Goal: Navigation & Orientation: Find specific page/section

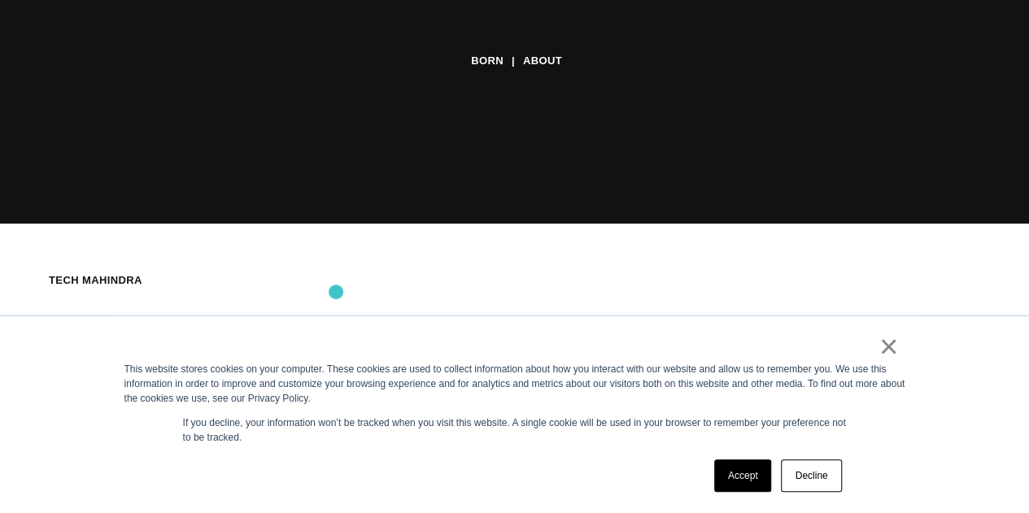
scroll to position [289, 0]
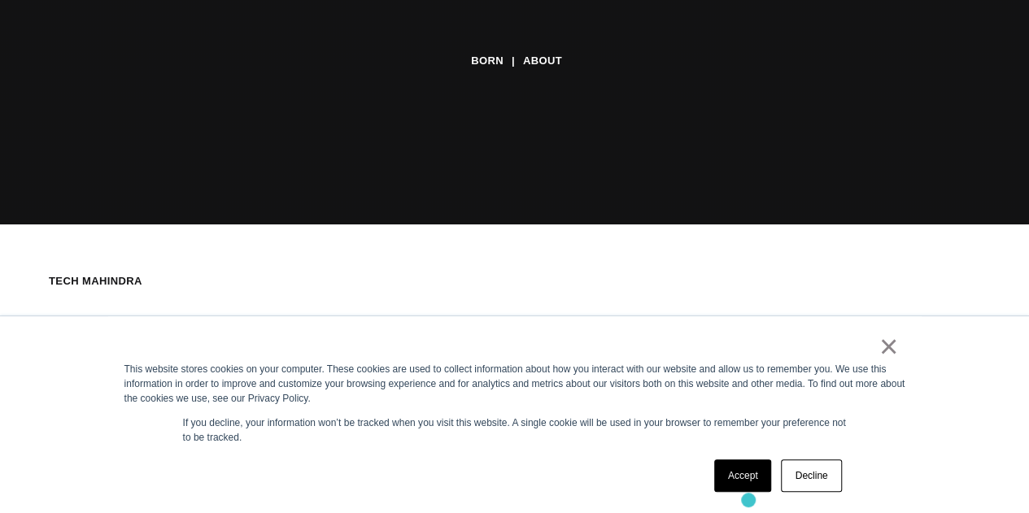
click at [746, 499] on div "× This website stores cookies on your computer. These cookies are used to colle…" at bounding box center [514, 414] width 813 height 197
click at [740, 488] on link "Accept" at bounding box center [743, 476] width 58 height 33
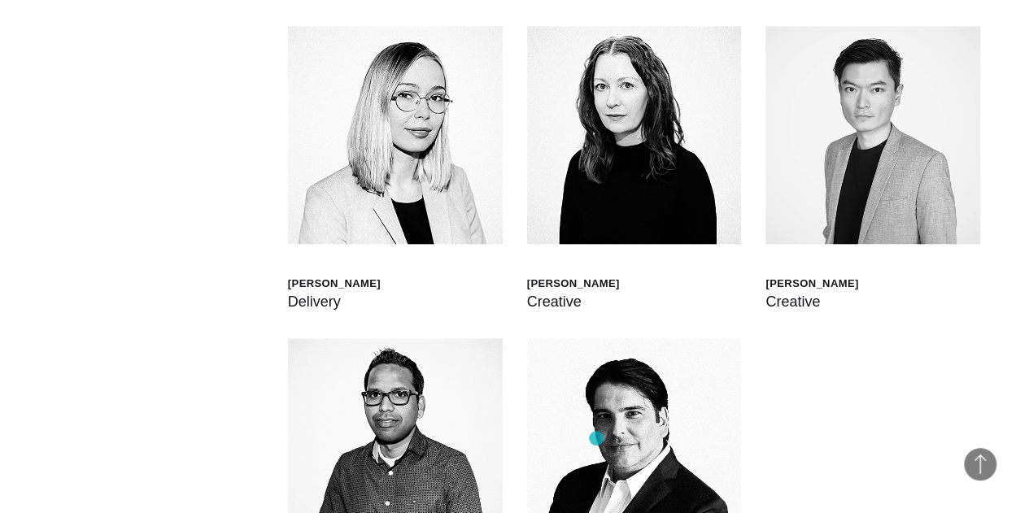
scroll to position [3870, 0]
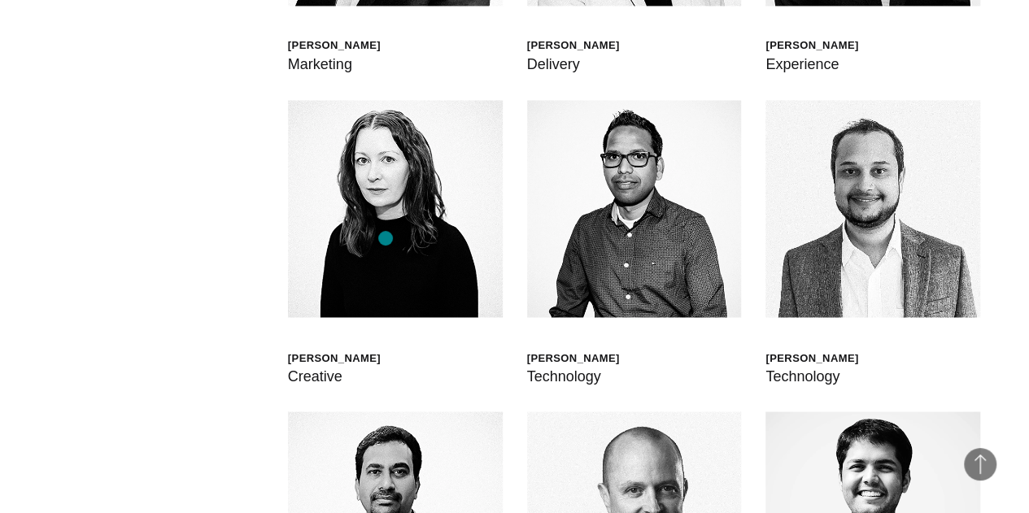
scroll to position [4436, 0]
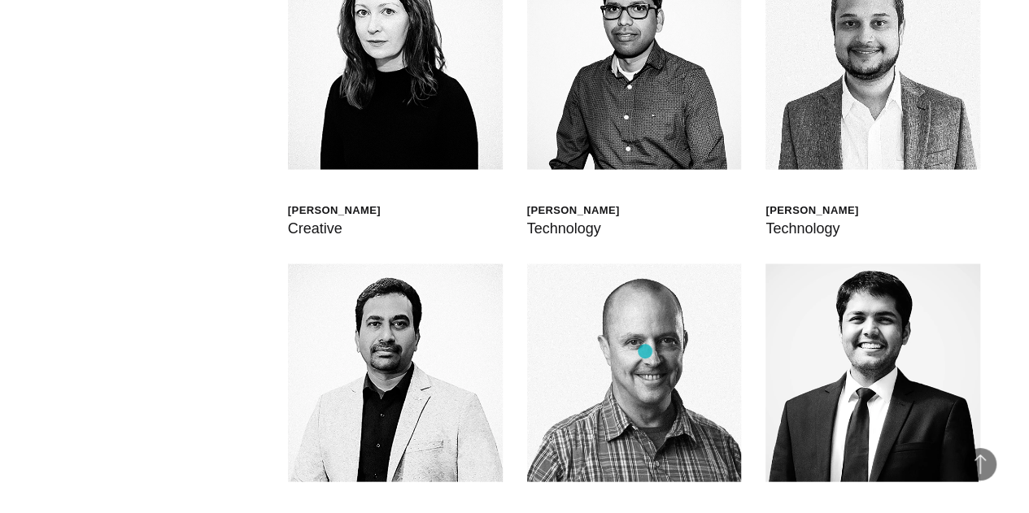
scroll to position [4570, 0]
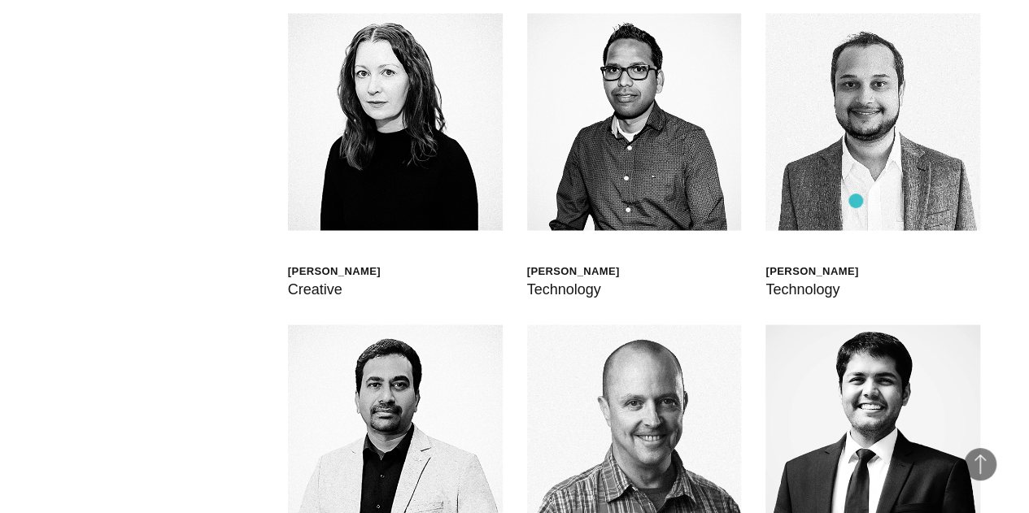
scroll to position [4509, 0]
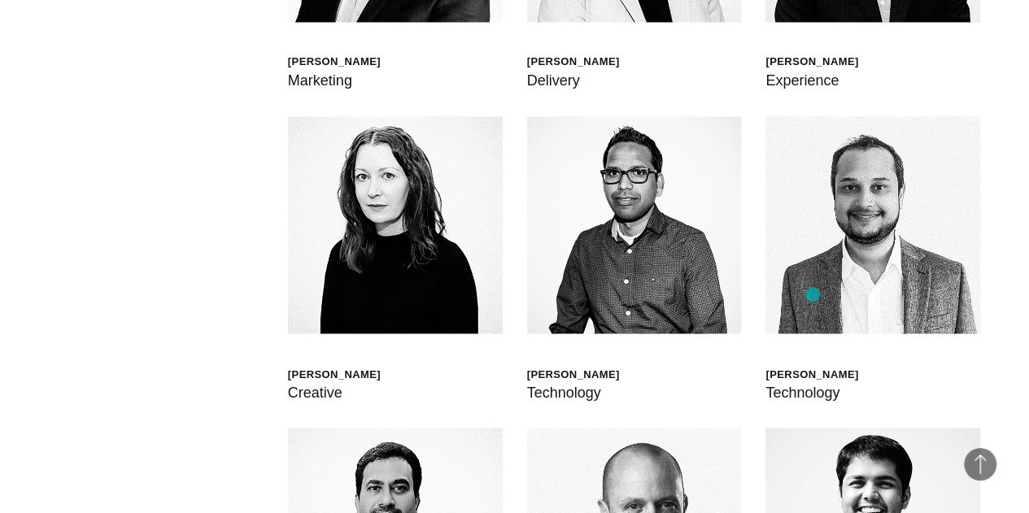
scroll to position [4405, 0]
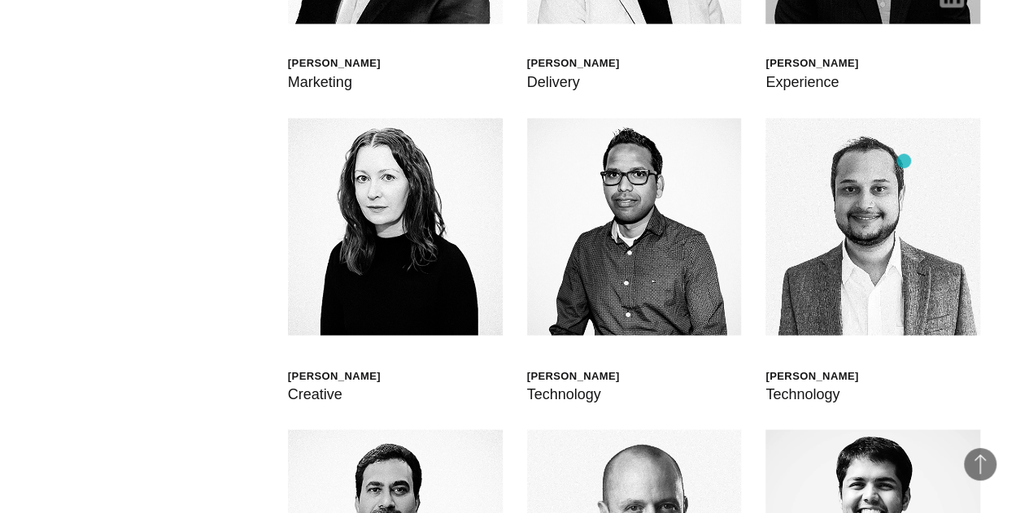
drag, startPoint x: 904, startPoint y: 161, endPoint x: 852, endPoint y: 242, distance: 95.5
